Goal: Find specific page/section: Find specific page/section

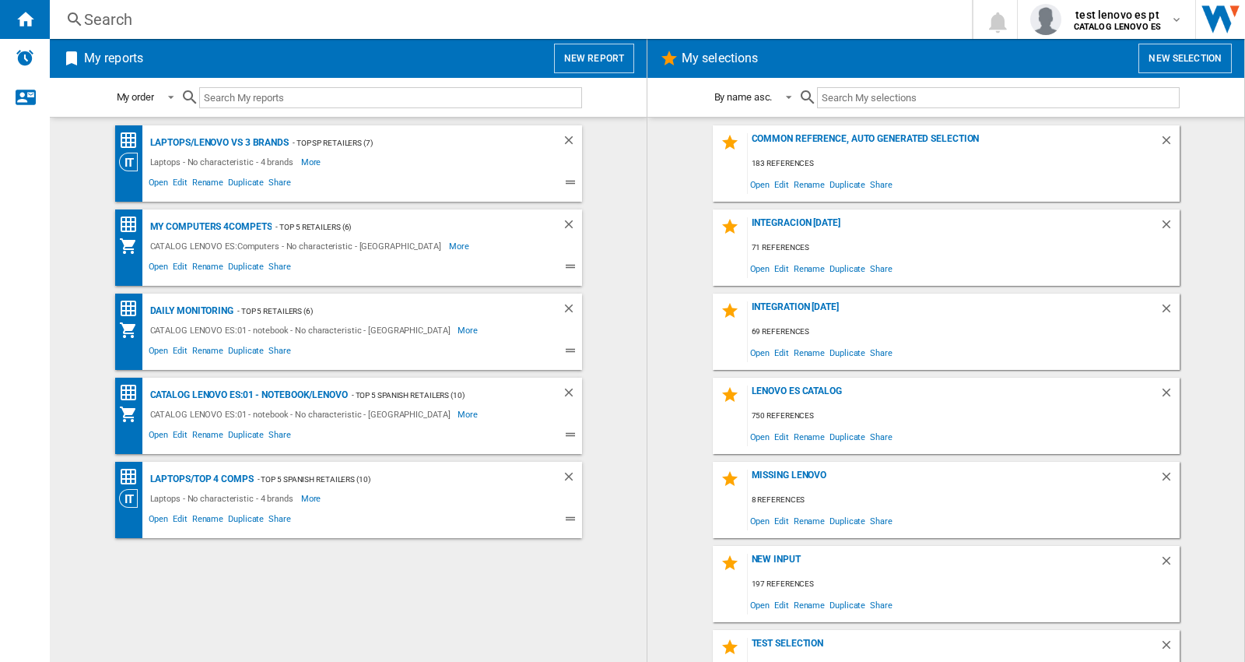
click at [117, 25] on div "Search" at bounding box center [508, 20] width 848 height 22
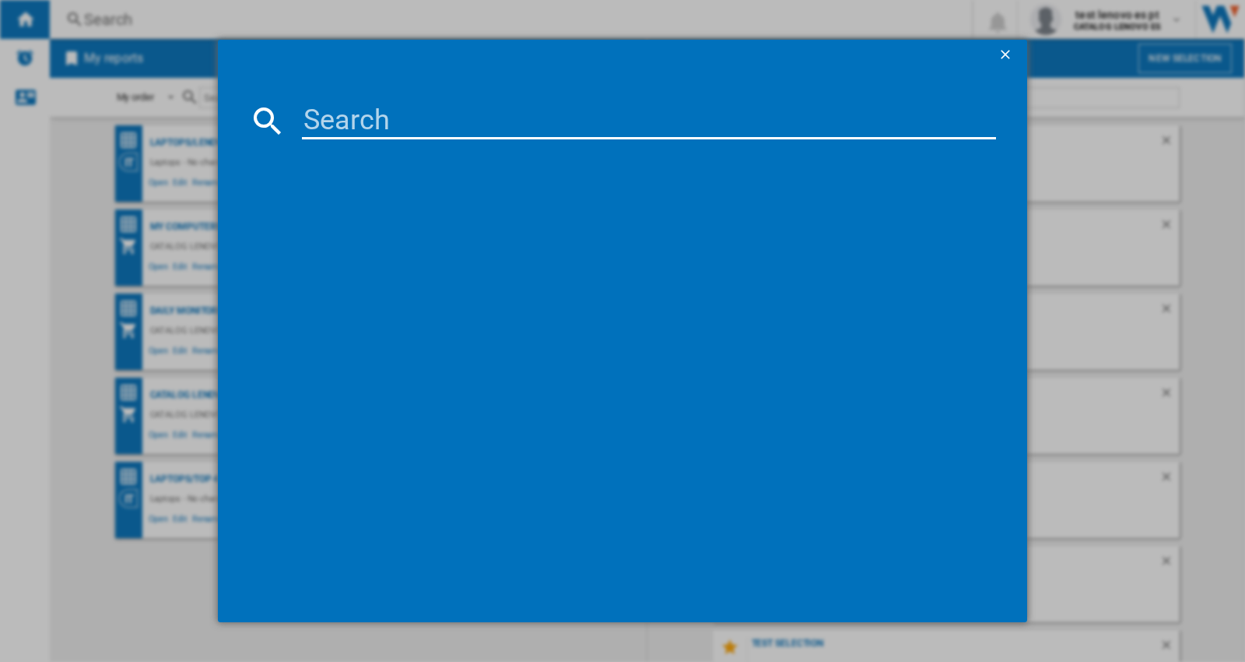
click at [364, 123] on input at bounding box center [649, 120] width 694 height 37
paste input "82XM00W4SP"
type input "82XM00W4SP"
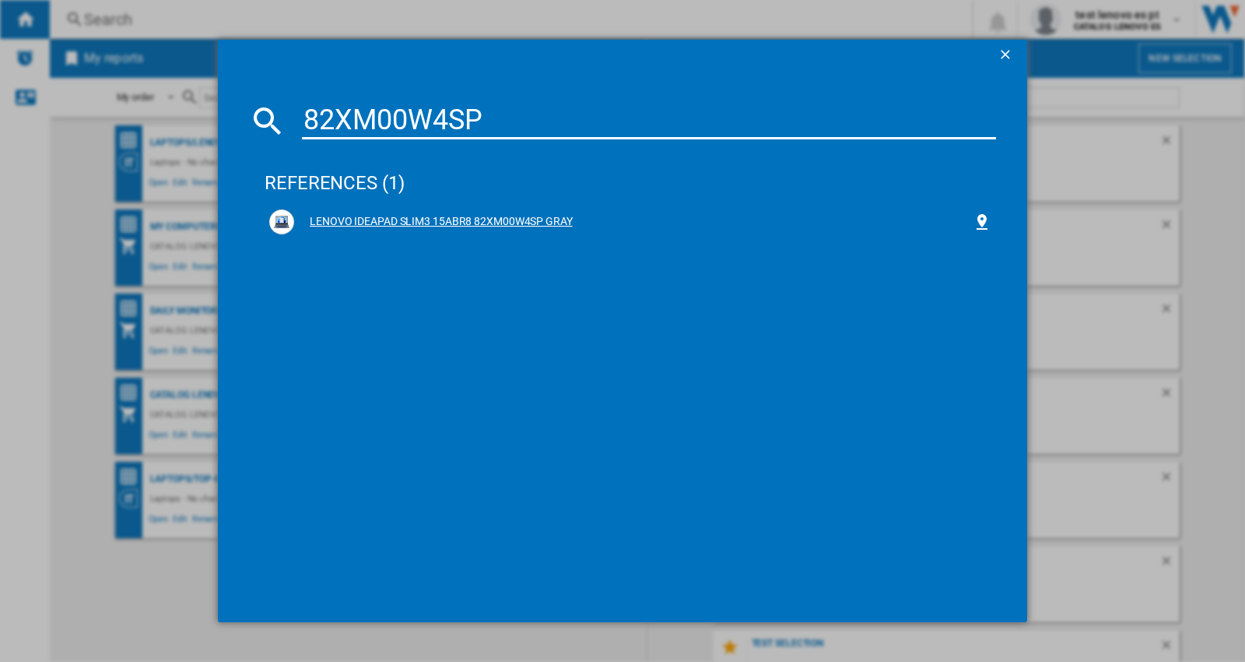
click at [469, 220] on div "LENOVO IDEAPAD SLIM3 15ABR8 82XM00W4SP GRAY" at bounding box center [633, 222] width 679 height 16
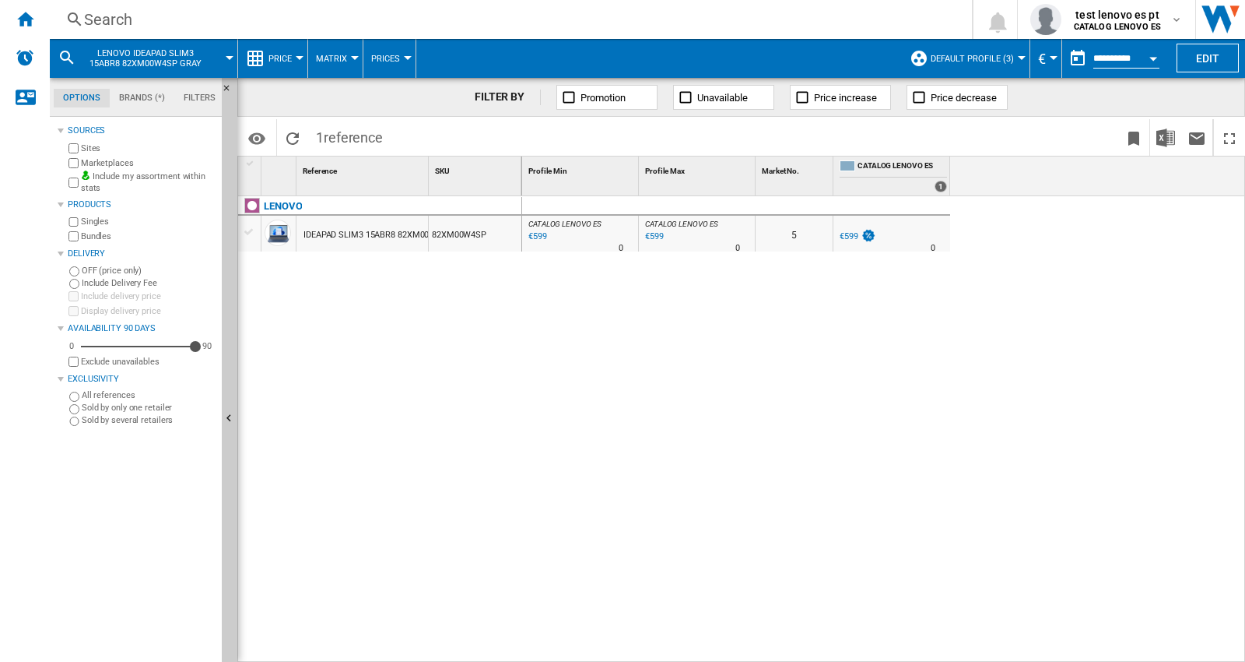
click at [1014, 60] on button "Default profile (3)" at bounding box center [976, 58] width 91 height 39
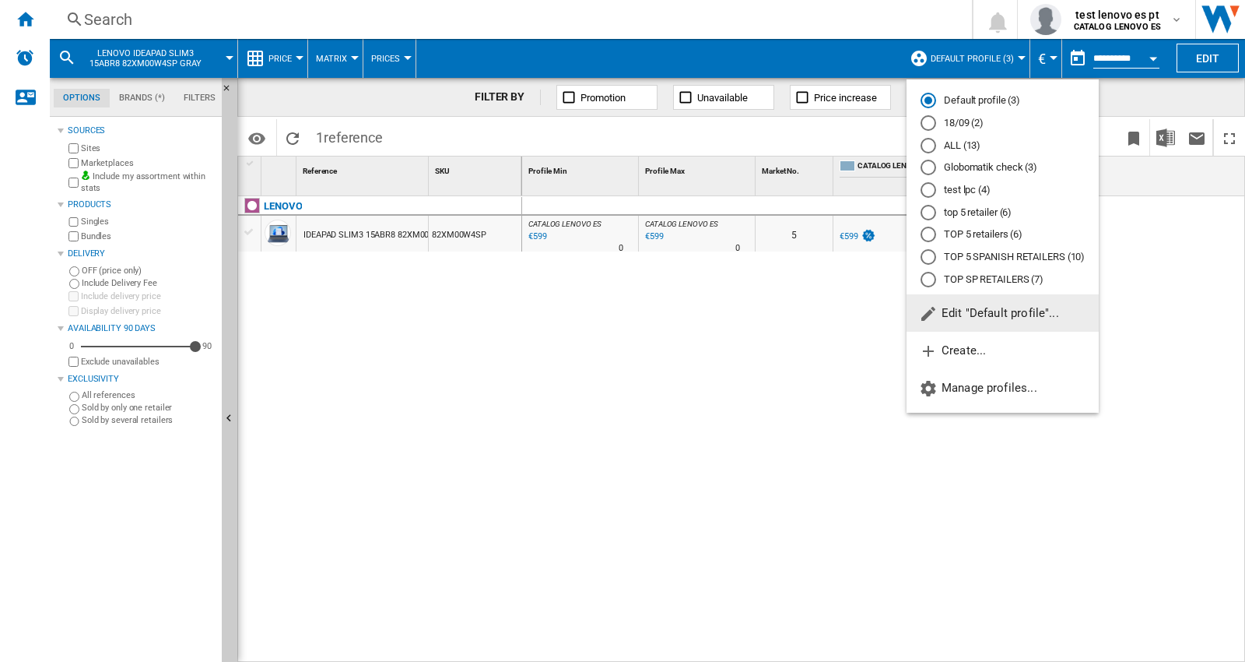
drag, startPoint x: 966, startPoint y: 143, endPoint x: 946, endPoint y: 479, distance: 336.8
click at [966, 143] on md-radio-button "ALL (13)" at bounding box center [1003, 145] width 164 height 15
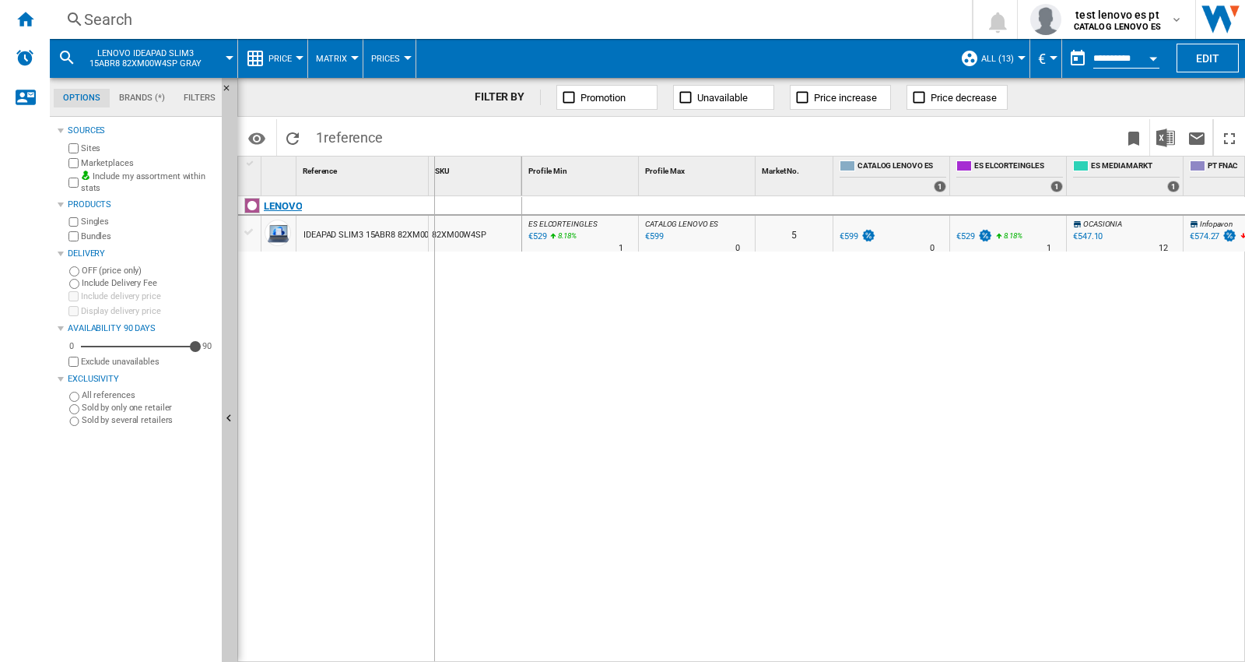
drag, startPoint x: 430, startPoint y: 163, endPoint x: 360, endPoint y: 209, distance: 83.3
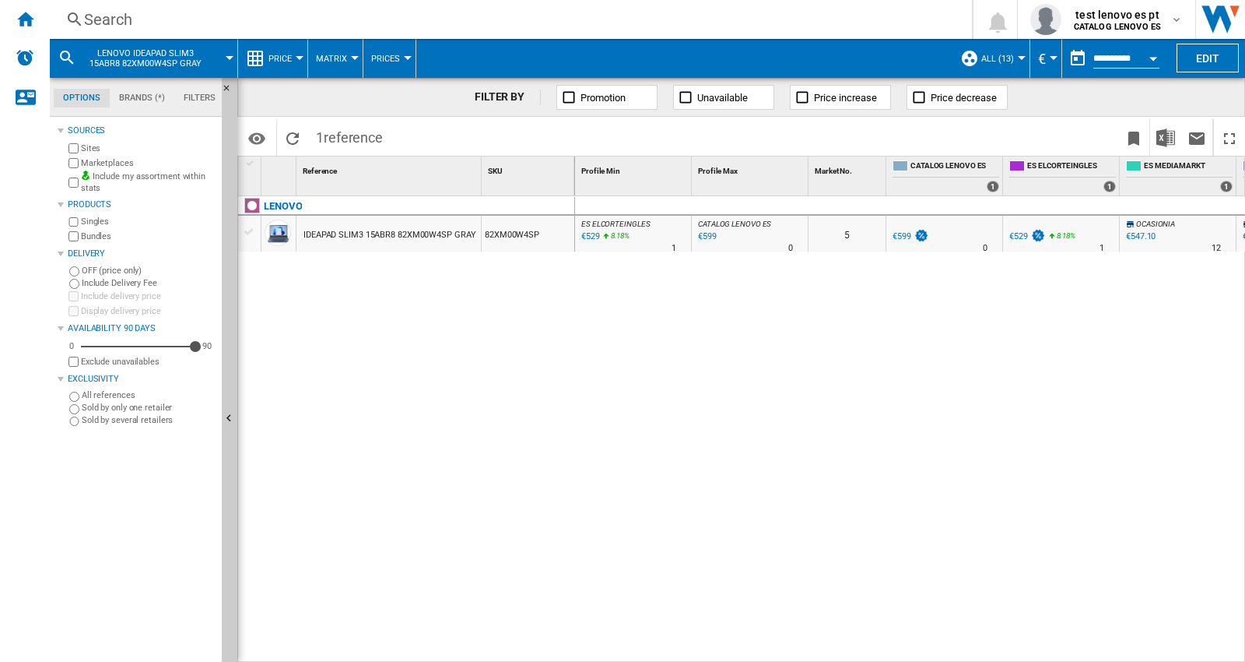
drag, startPoint x: 481, startPoint y: 168, endPoint x: 500, endPoint y: 262, distance: 95.2
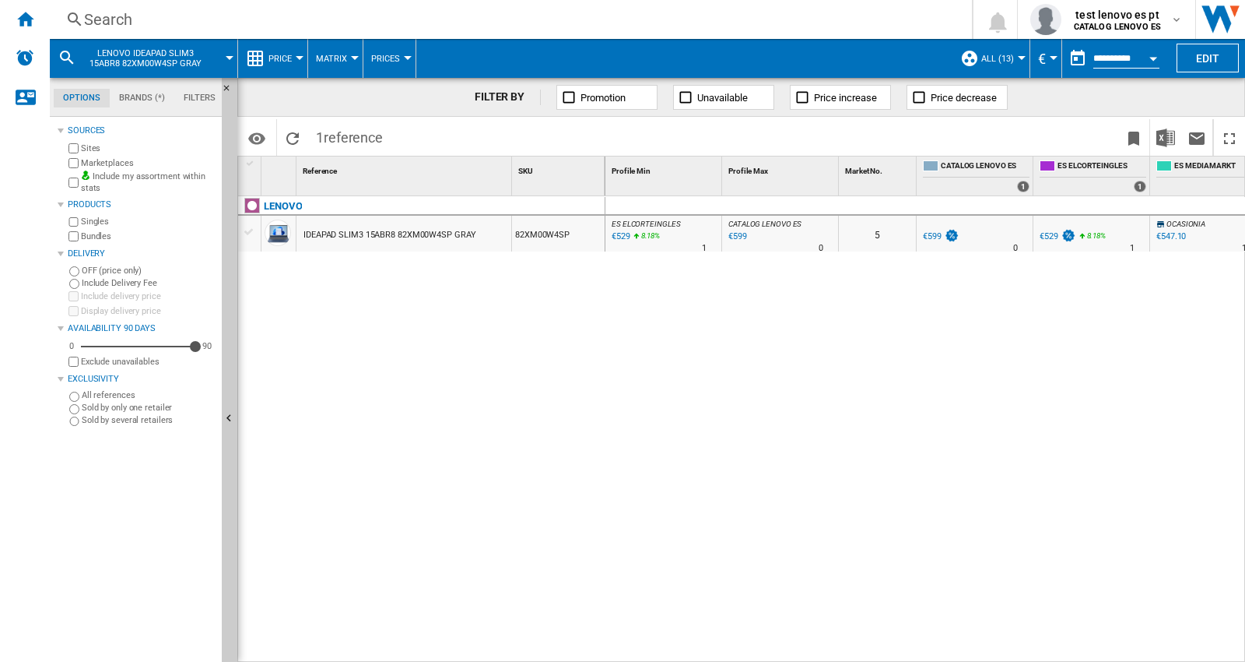
click at [65, 50] on md-icon at bounding box center [67, 57] width 19 height 19
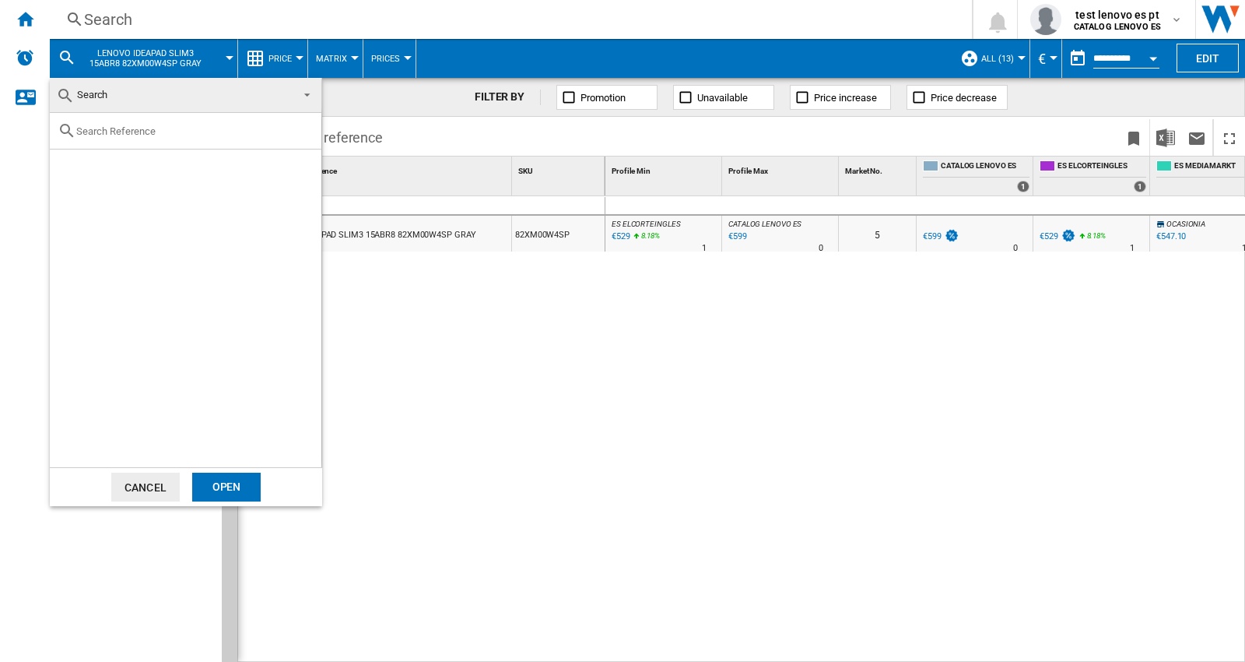
click at [96, 129] on input "text" at bounding box center [194, 131] width 237 height 12
paste input "ZAFR0429ES"
type input "ZAFR0429ES"
click at [75, 165] on div "Select" at bounding box center [69, 168] width 16 height 16
click at [214, 480] on div "Open" at bounding box center [226, 486] width 68 height 29
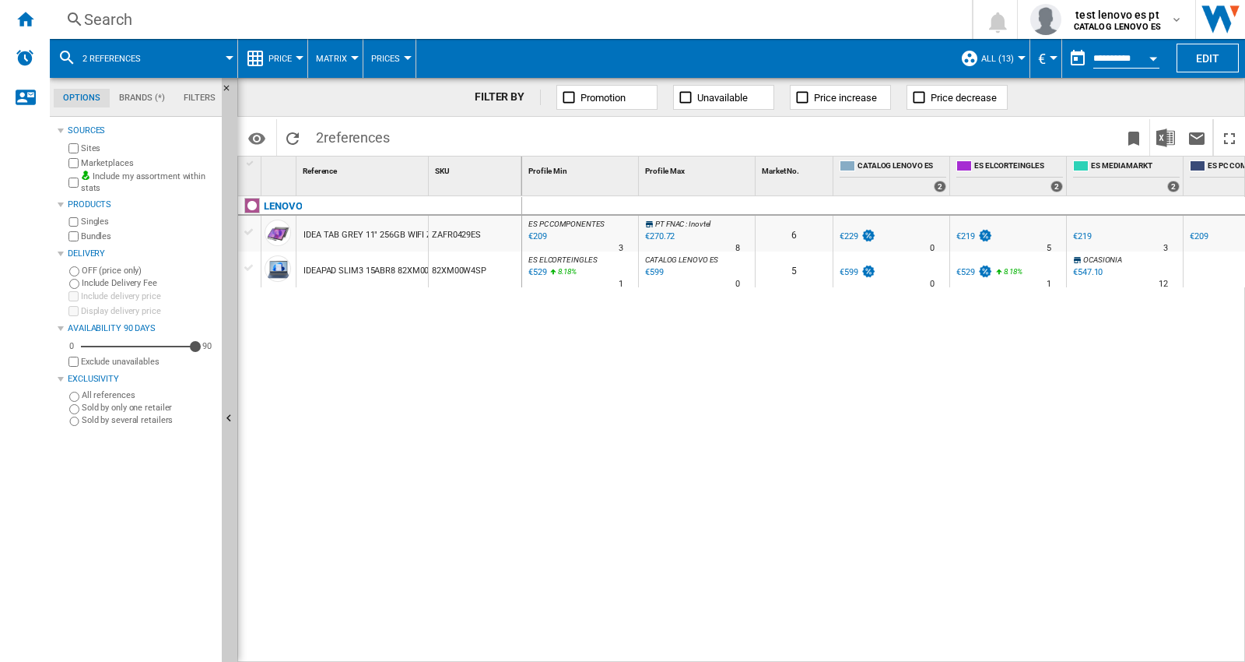
click at [58, 54] on md-icon at bounding box center [67, 57] width 19 height 19
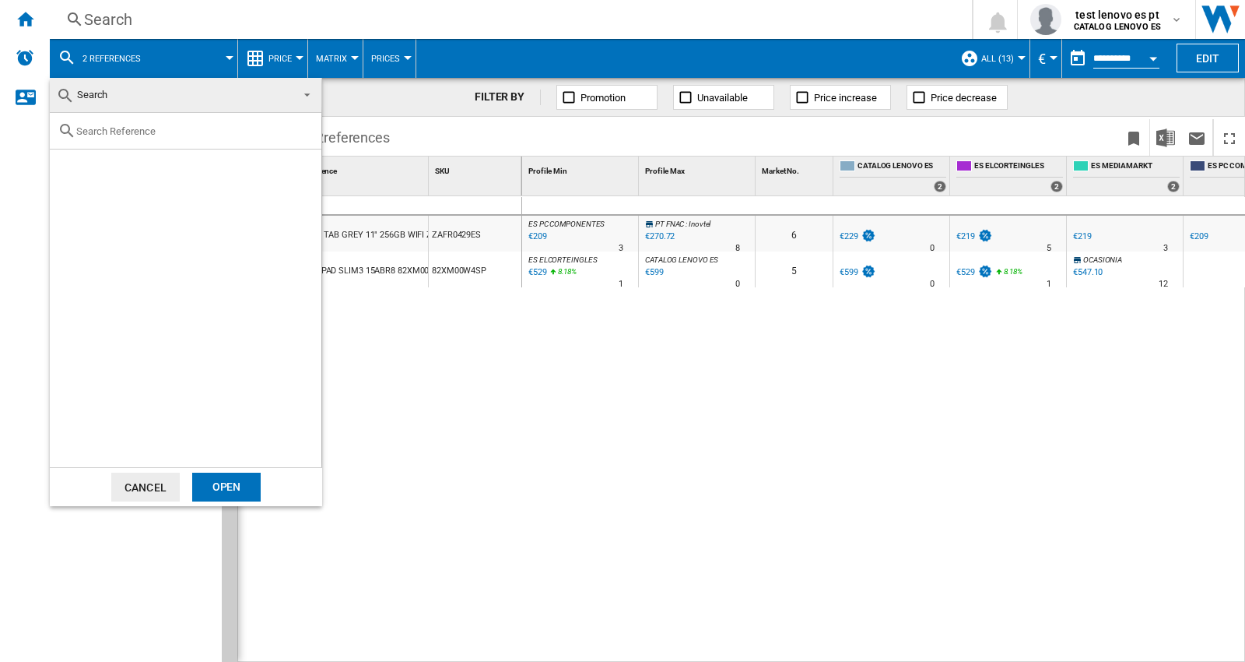
click at [104, 135] on input "text" at bounding box center [194, 131] width 237 height 12
paste input "ZAFR0389ES"
type input "ZAFR0389ES"
click at [65, 168] on div "Select" at bounding box center [69, 168] width 16 height 16
click at [223, 480] on div "Open" at bounding box center [226, 486] width 68 height 29
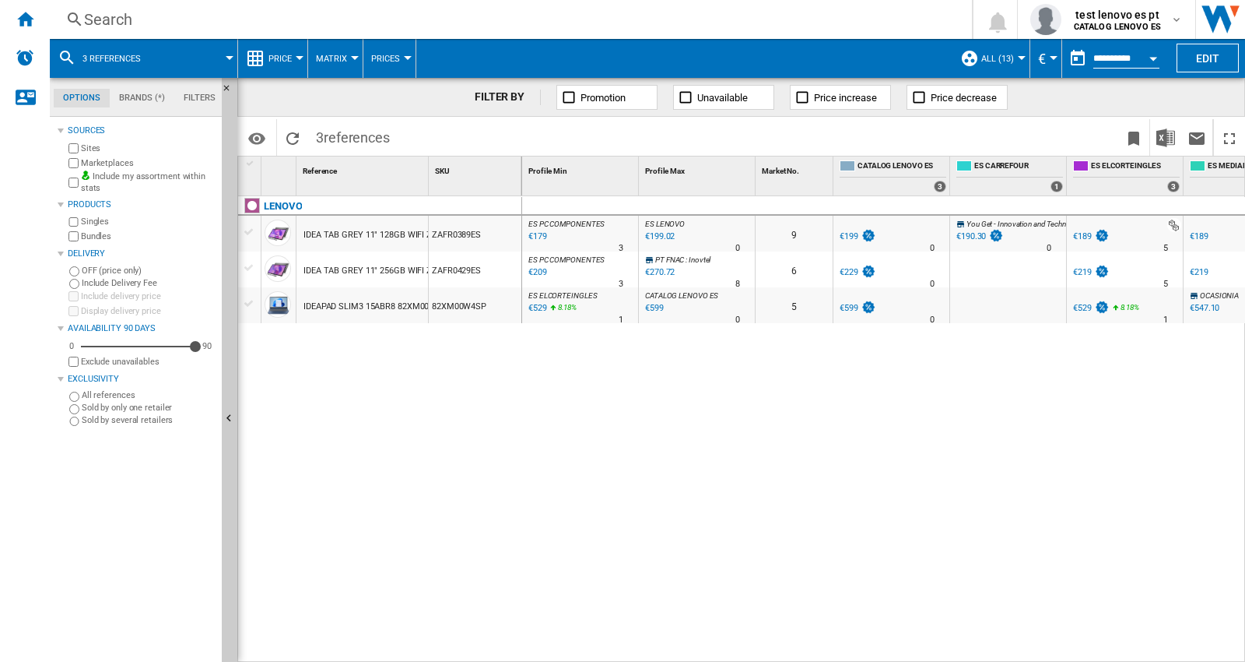
click at [64, 51] on md-icon at bounding box center [67, 57] width 19 height 19
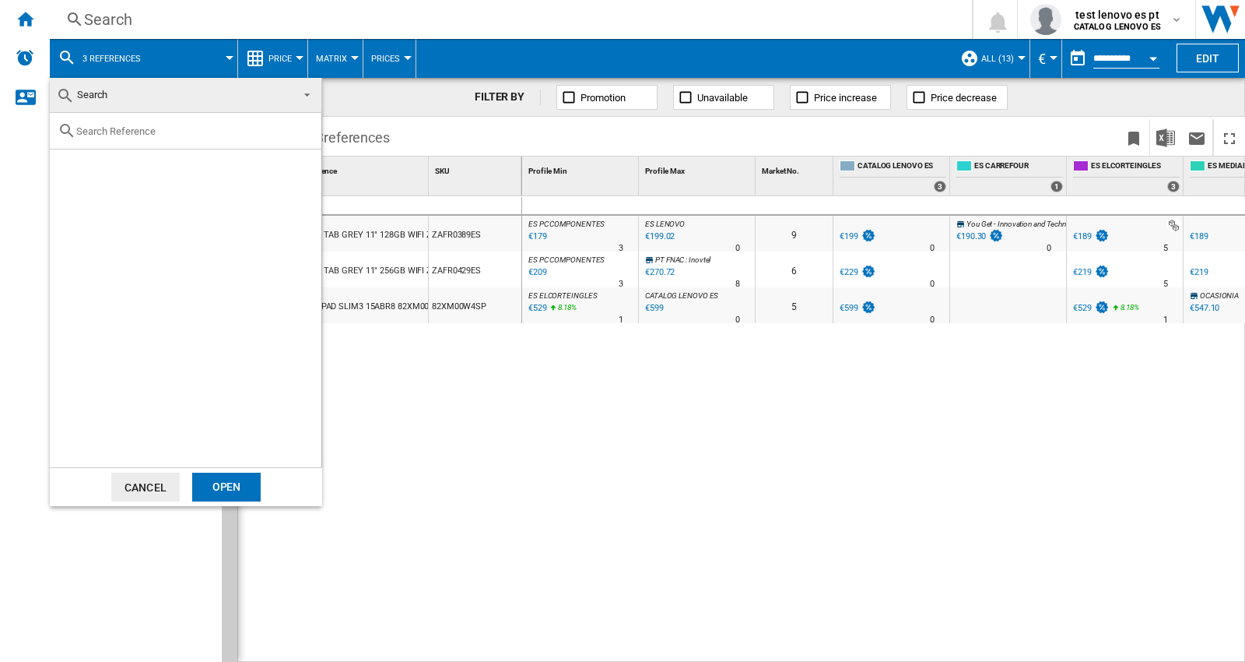
click at [117, 133] on input "text" at bounding box center [194, 131] width 237 height 12
paste input "83KF000SSP"
type input "83KF000SSP"
click at [68, 171] on div "Select" at bounding box center [69, 168] width 16 height 16
click at [223, 492] on div "Open" at bounding box center [226, 486] width 68 height 29
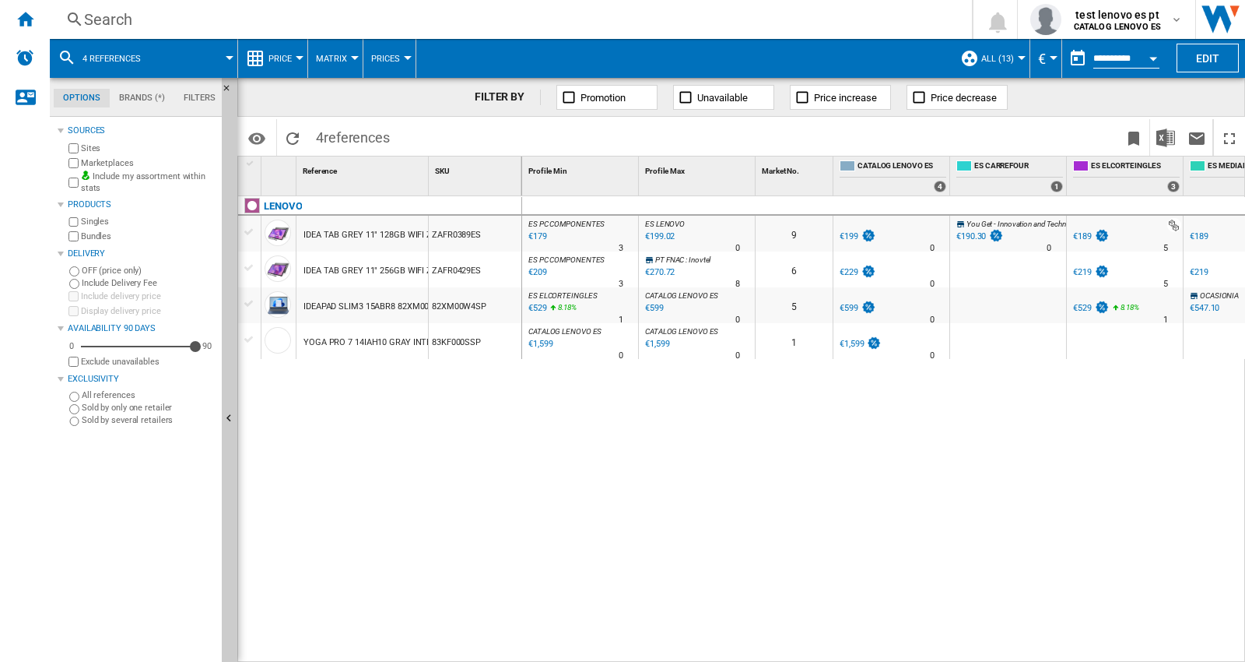
click at [63, 53] on md-icon at bounding box center [67, 57] width 19 height 19
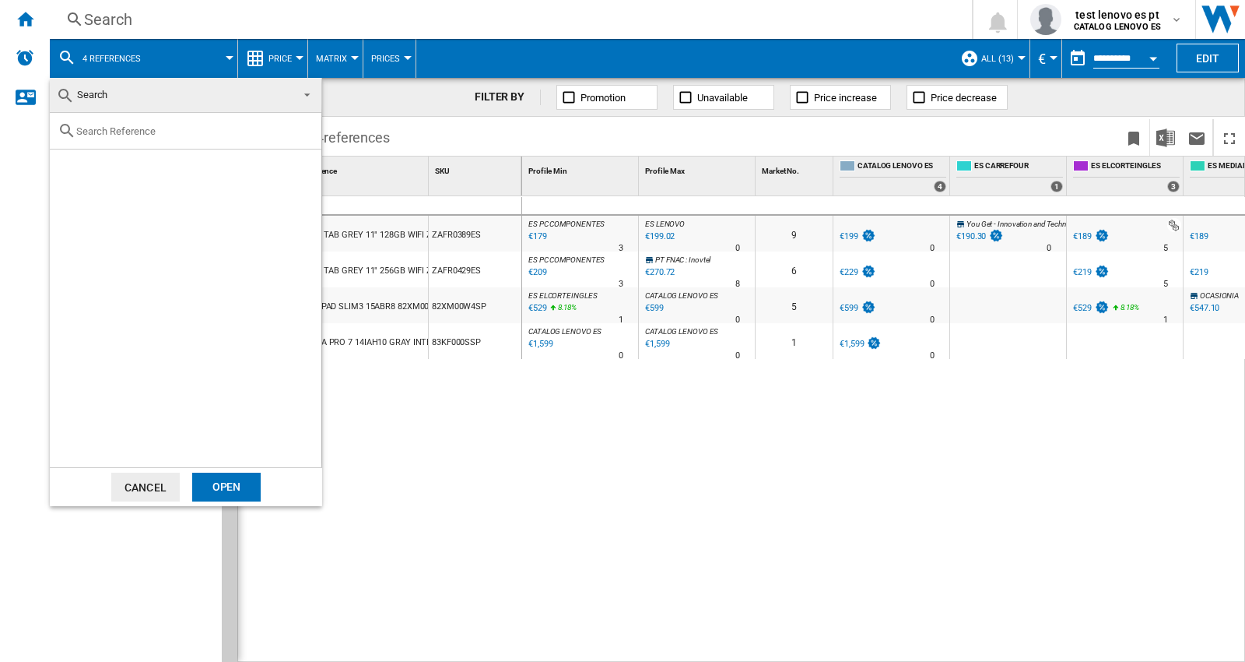
click at [139, 137] on div at bounding box center [186, 131] width 272 height 37
click at [107, 122] on div at bounding box center [186, 131] width 272 height 37
click at [104, 126] on input "text" at bounding box center [194, 131] width 237 height 12
paste input "83JQ0031SP"
type input "83JQ0031SP"
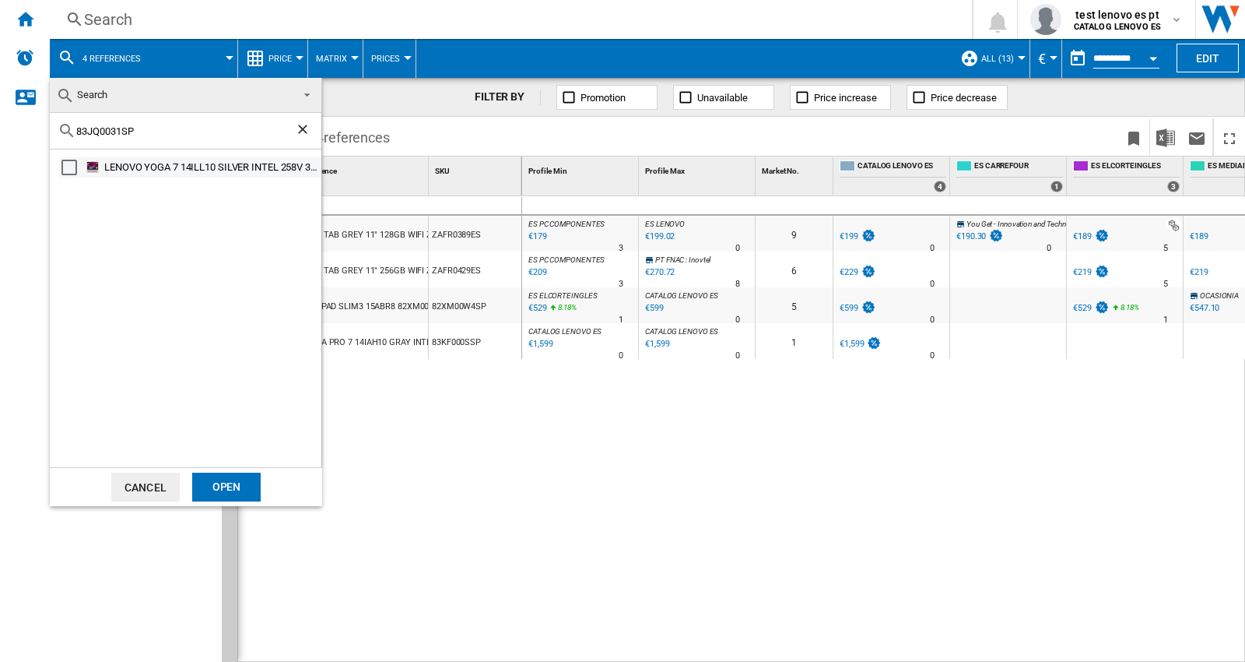
click at [65, 168] on div "Select" at bounding box center [69, 168] width 16 height 16
click at [214, 483] on div "Open" at bounding box center [226, 486] width 68 height 29
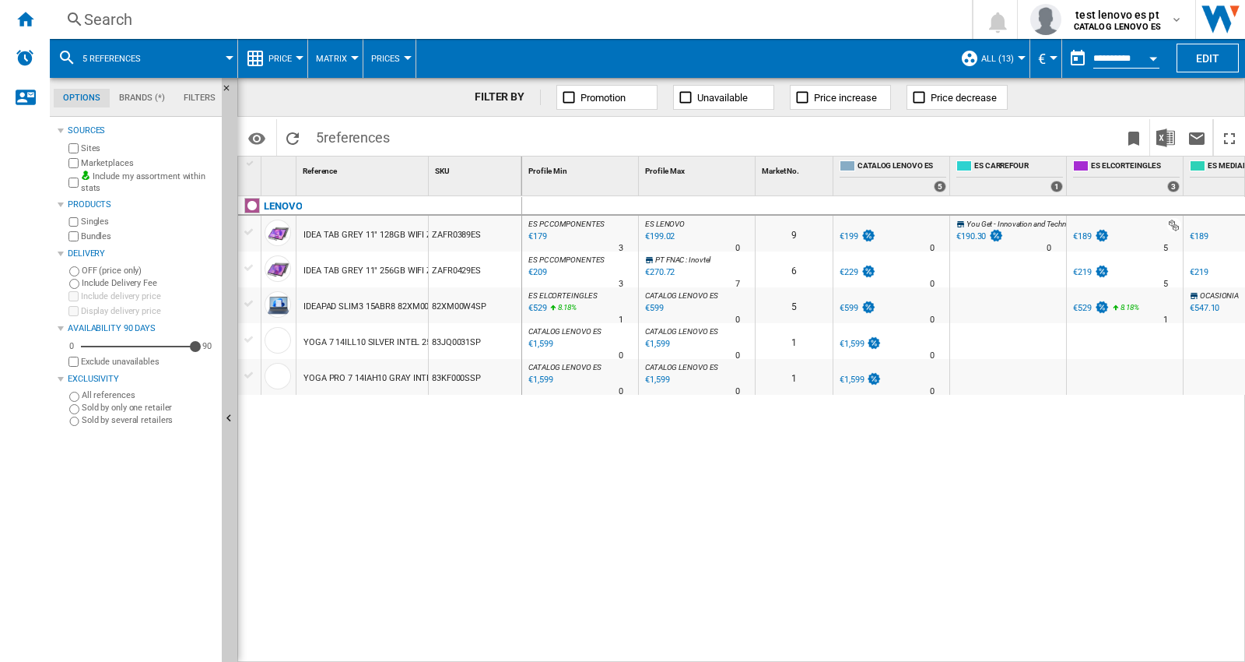
click at [61, 54] on md-icon at bounding box center [67, 57] width 19 height 19
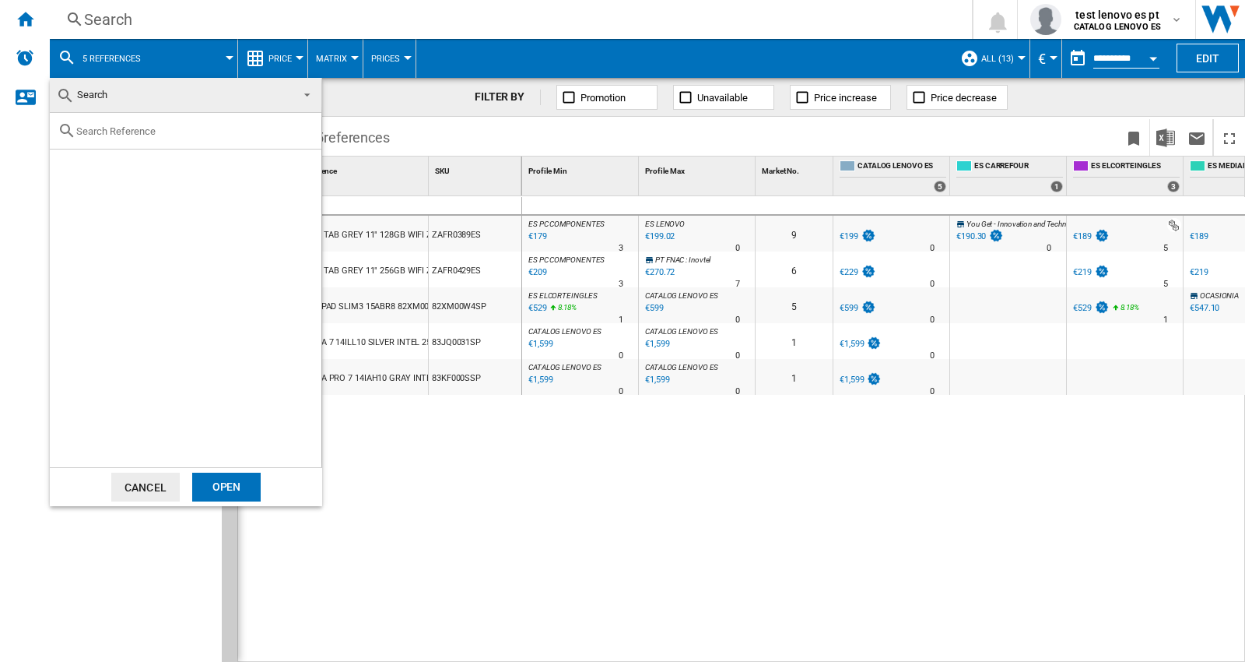
click at [115, 128] on input "text" at bounding box center [194, 131] width 237 height 12
paste input "82XX00ELSP"
type input "82XX00ELSP"
click at [67, 167] on div "Select" at bounding box center [69, 168] width 16 height 16
click at [219, 481] on div "Open" at bounding box center [226, 486] width 68 height 29
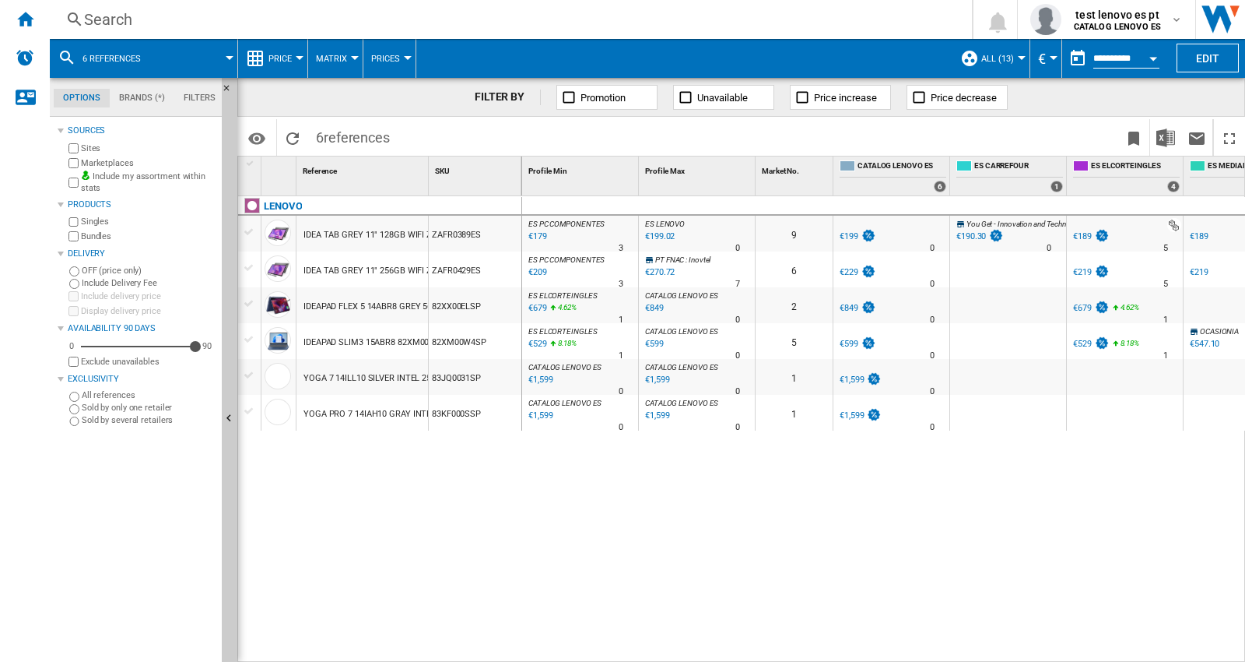
click at [60, 52] on md-icon at bounding box center [67, 57] width 19 height 19
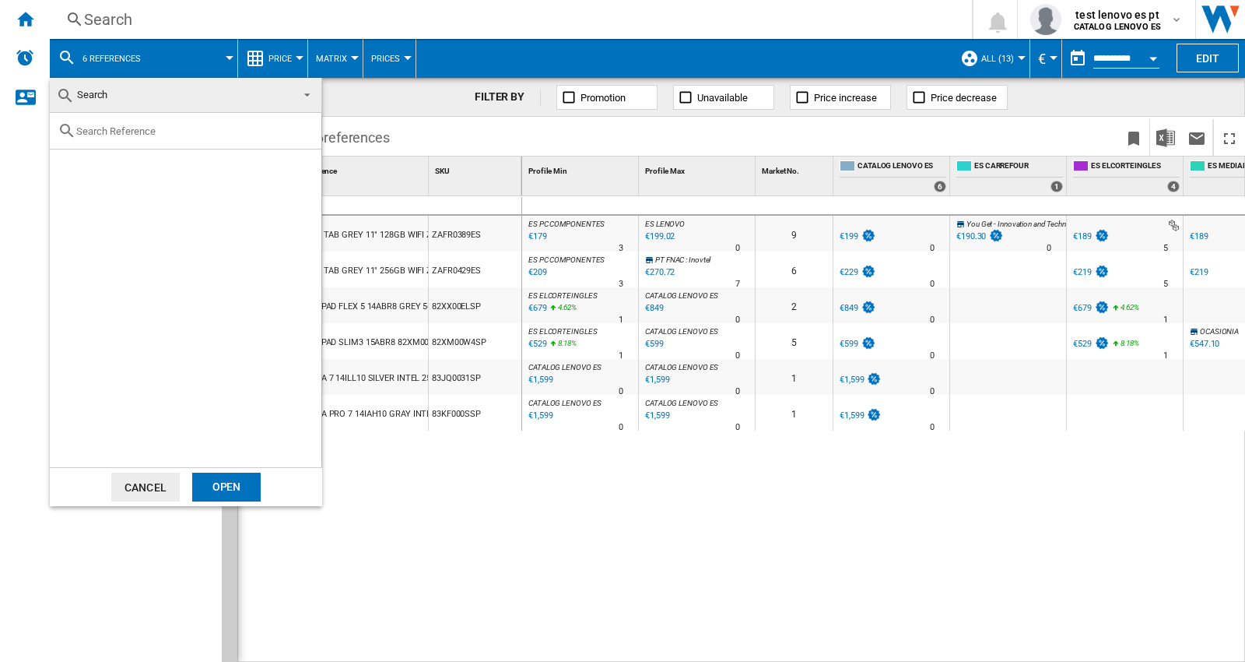
click at [118, 117] on div at bounding box center [186, 131] width 272 height 37
click at [114, 128] on input "text" at bounding box center [194, 131] width 237 height 12
paste input "ZAFR0246ES"
type input "ZAFR0246ES"
click at [65, 164] on div "Select" at bounding box center [69, 168] width 16 height 16
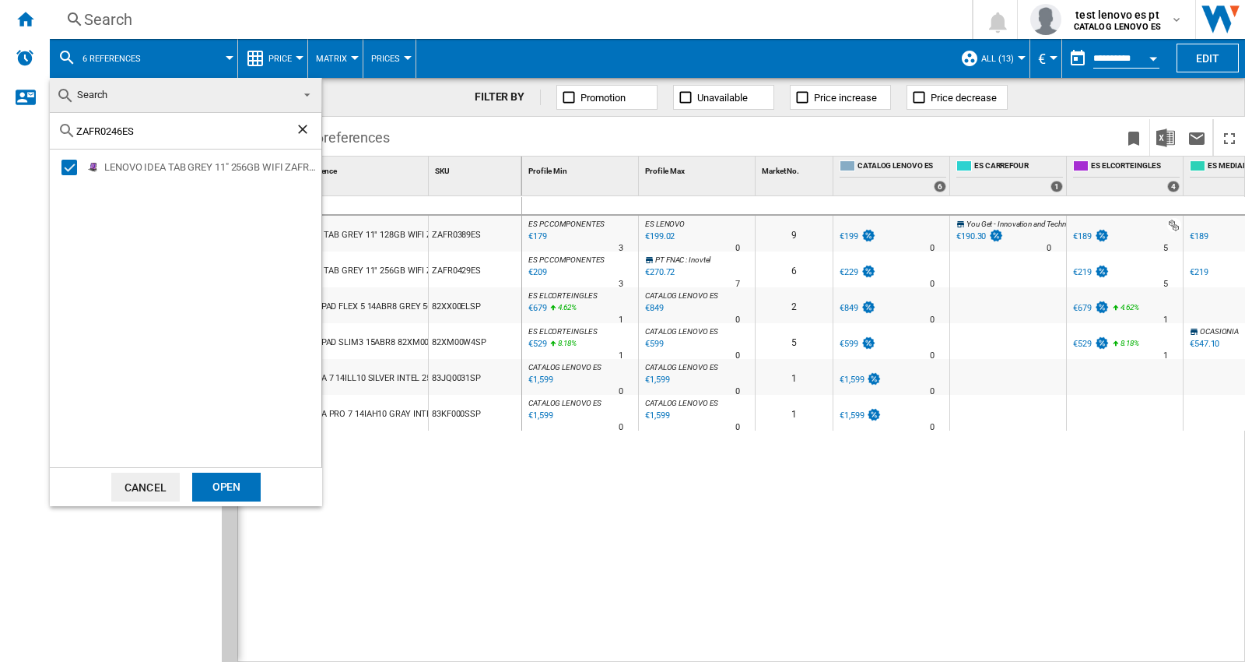
click at [233, 493] on div "Open" at bounding box center [226, 486] width 68 height 29
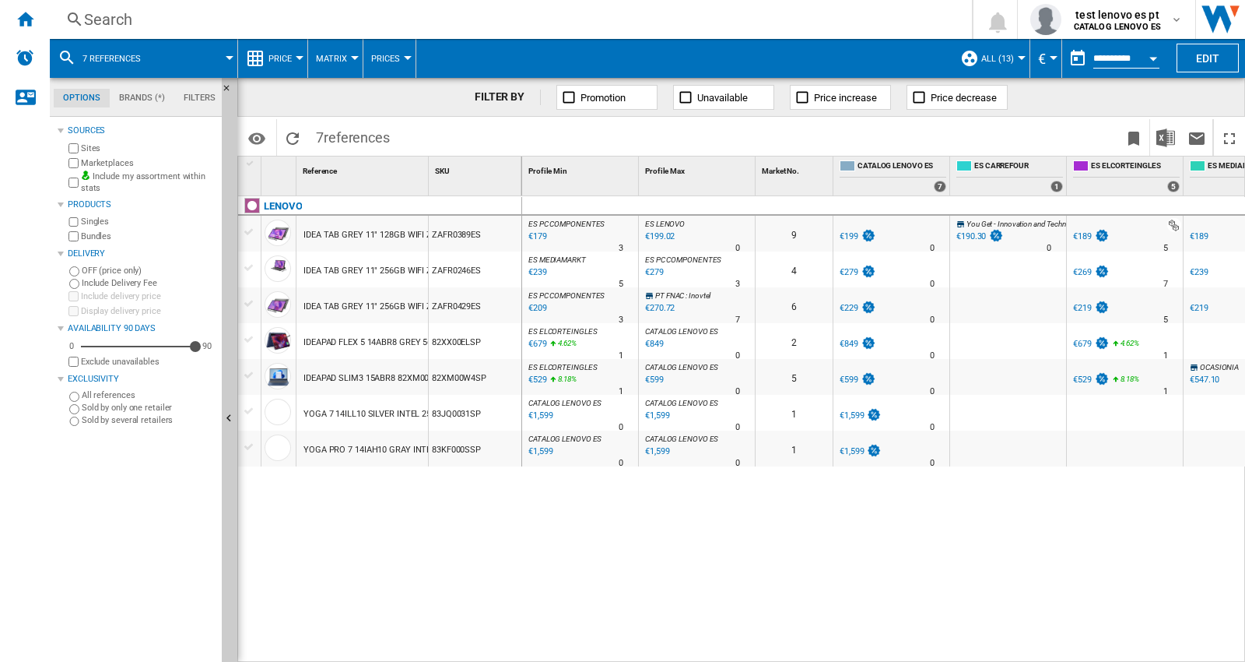
click at [63, 54] on md-icon at bounding box center [67, 57] width 19 height 19
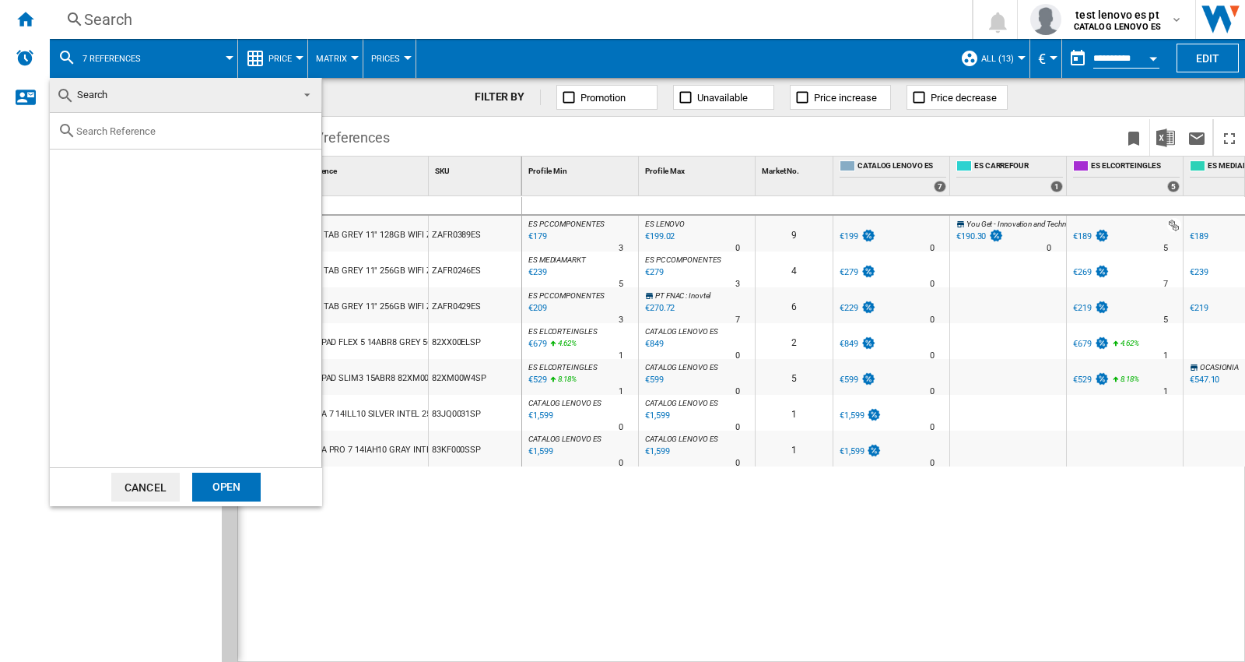
click at [119, 127] on input "text" at bounding box center [194, 131] width 237 height 12
paste input "ZAEH0055ES"
type input "ZAEH0055ES"
drag, startPoint x: 67, startPoint y: 168, endPoint x: 117, endPoint y: 288, distance: 129.8
click at [67, 168] on div "Select" at bounding box center [69, 168] width 16 height 16
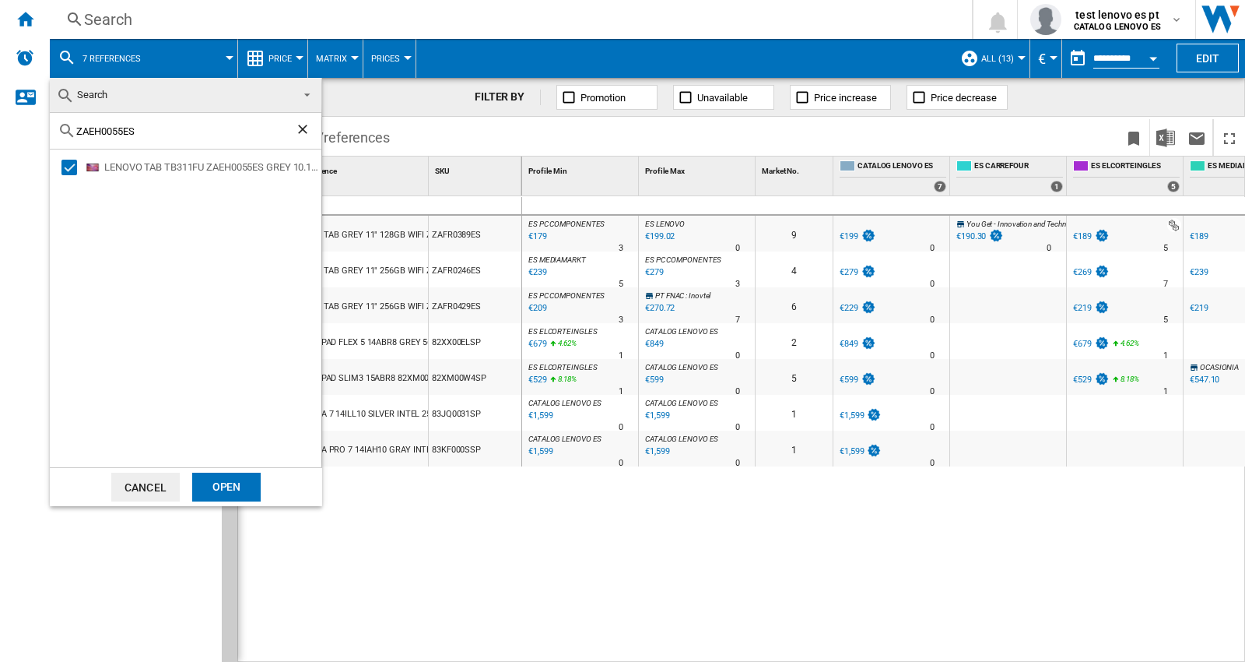
click at [204, 492] on div "Open" at bounding box center [226, 486] width 68 height 29
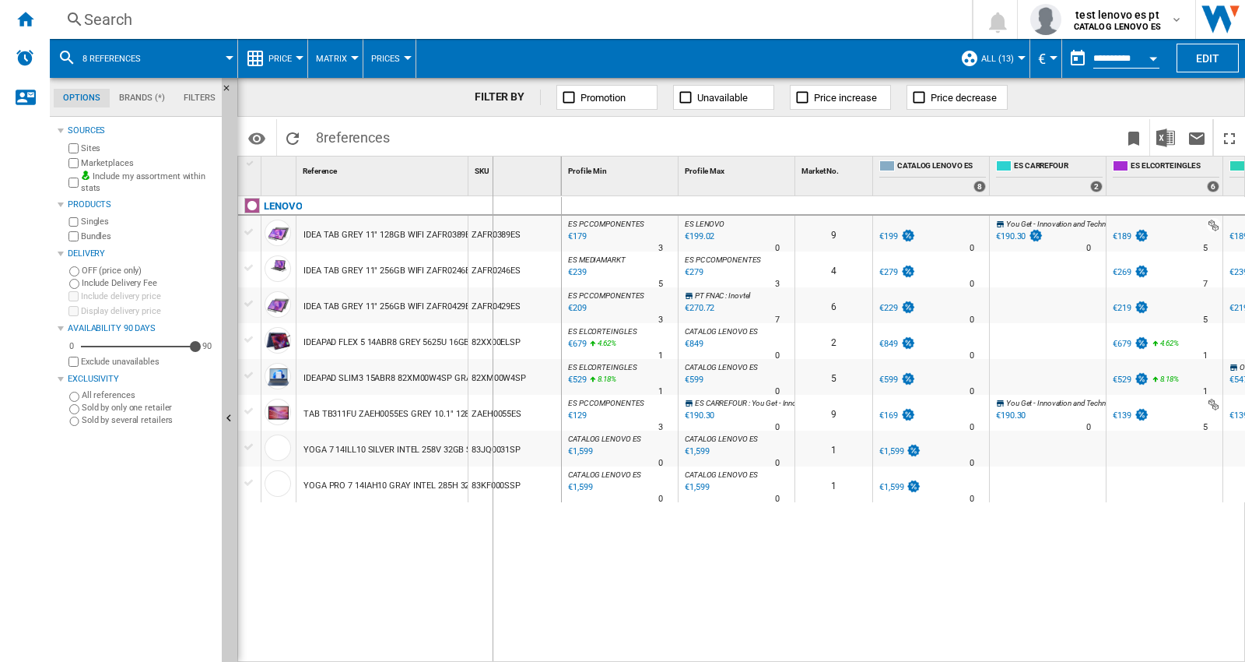
drag, startPoint x: 469, startPoint y: 174, endPoint x: 580, endPoint y: 223, distance: 121.9
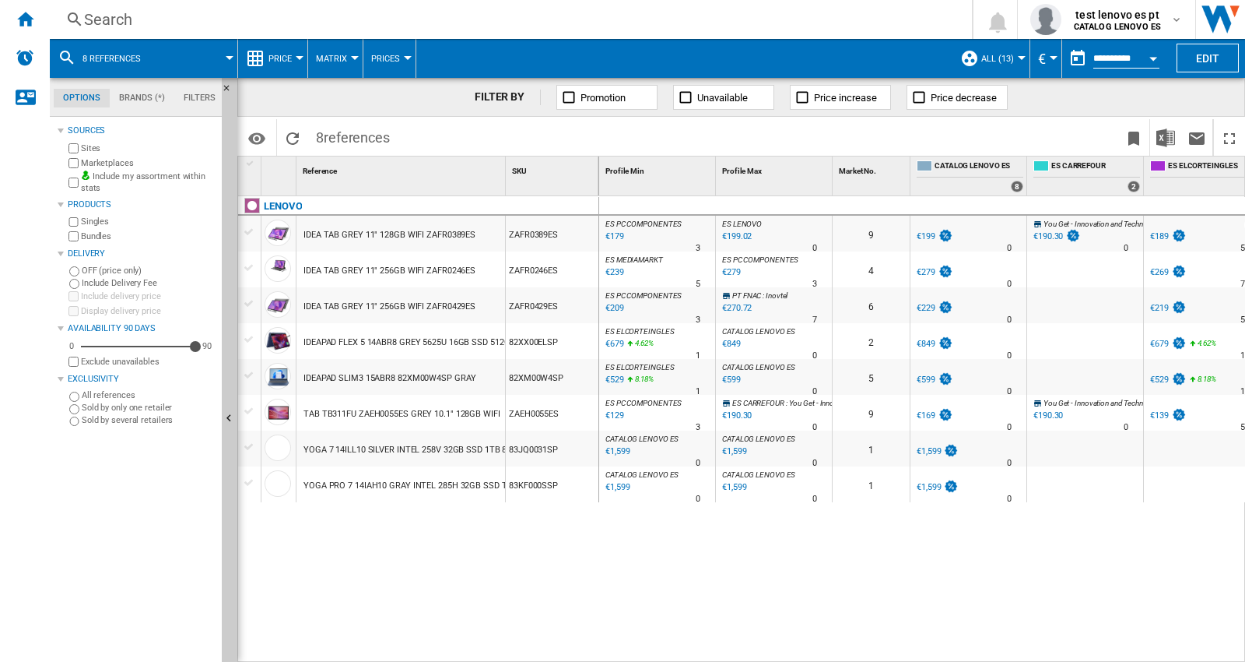
click at [222, 90] on ng-md-icon "Hide" at bounding box center [231, 92] width 19 height 19
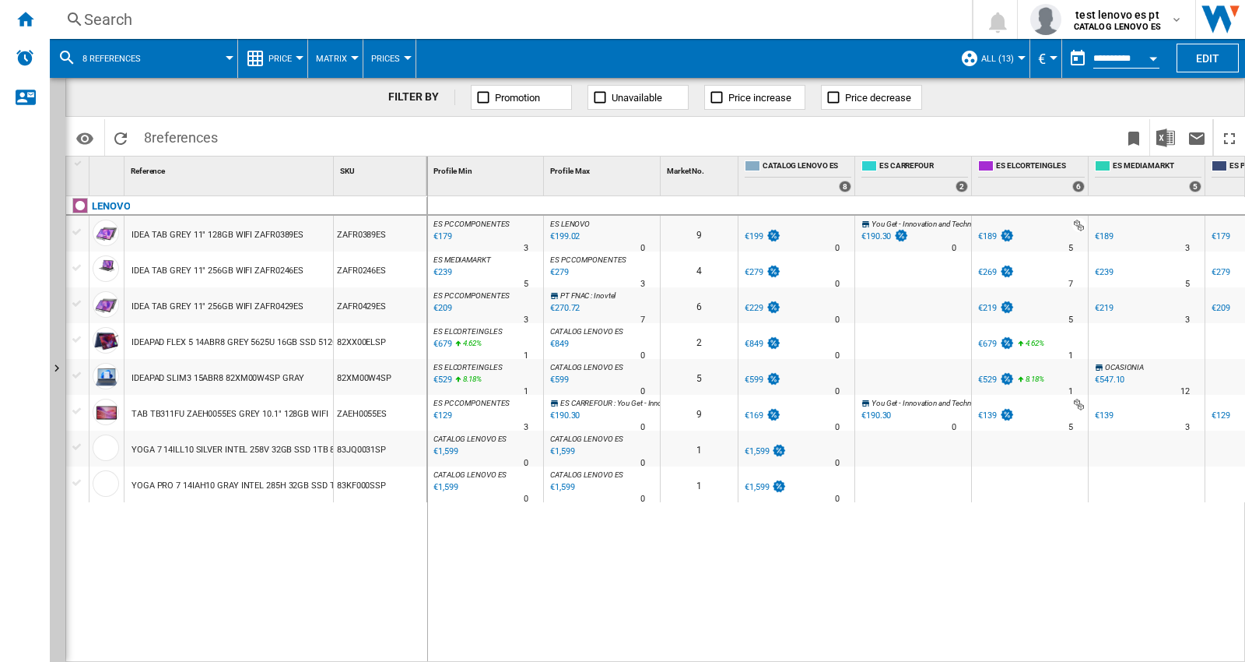
drag, startPoint x: 335, startPoint y: 172, endPoint x: 462, endPoint y: 176, distance: 126.9
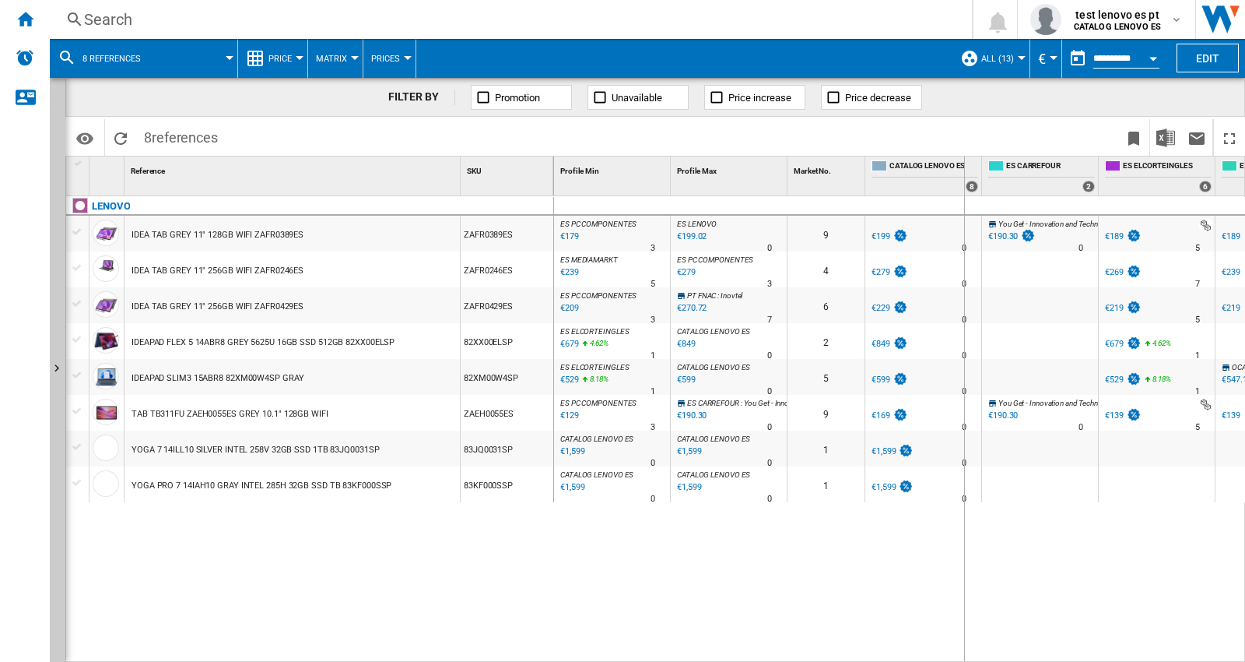
drag, startPoint x: 982, startPoint y: 167, endPoint x: 964, endPoint y: 173, distance: 19.5
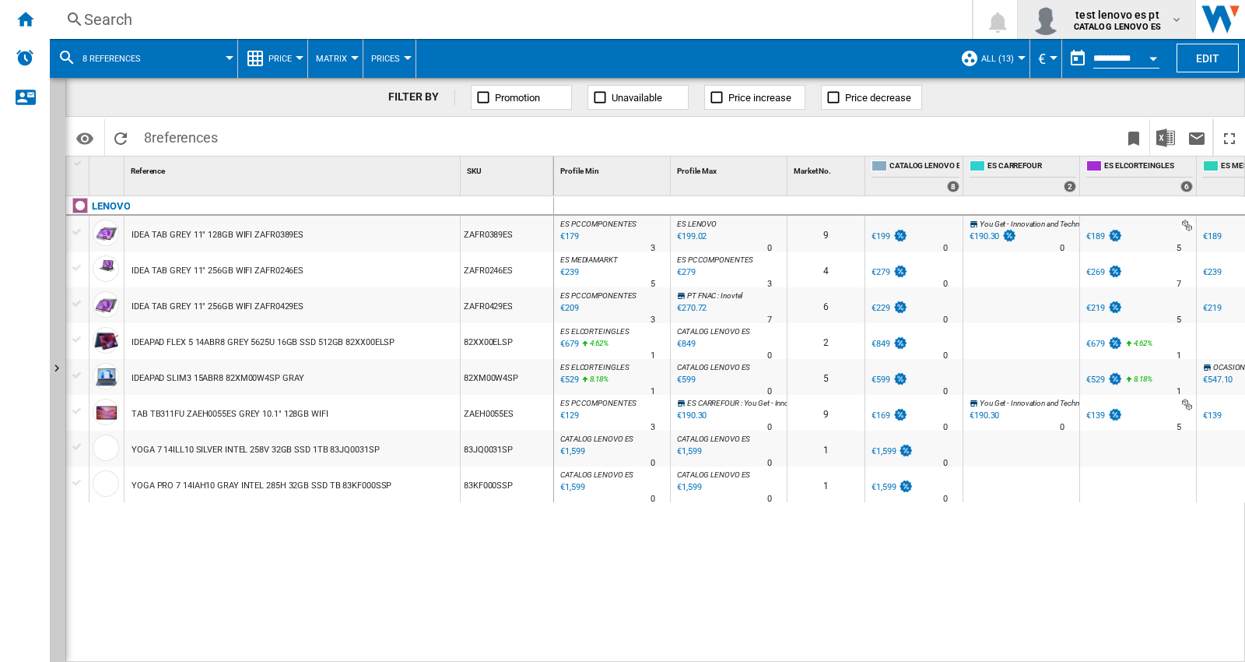
click at [1124, 12] on span "test lenovo es pt" at bounding box center [1117, 15] width 87 height 16
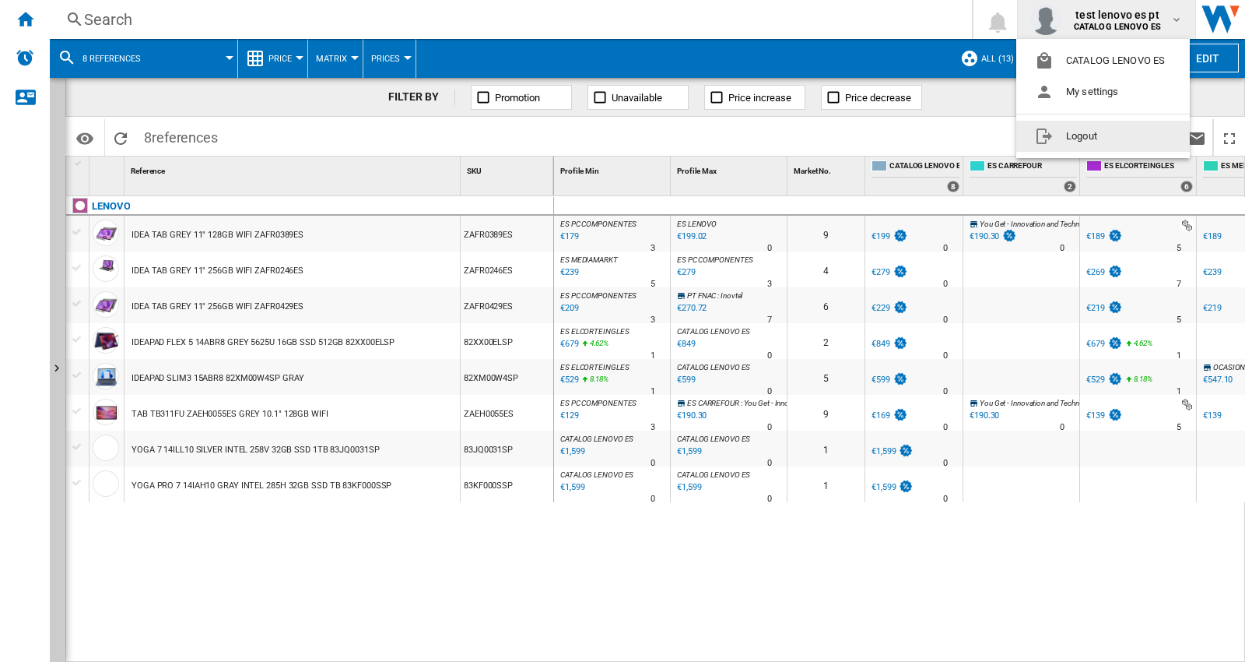
click at [1080, 136] on button "Logout" at bounding box center [1103, 136] width 174 height 31
